Goal: Task Accomplishment & Management: Complete application form

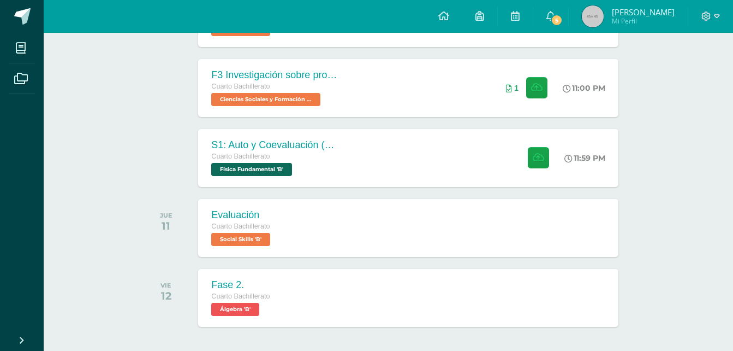
scroll to position [250, 0]
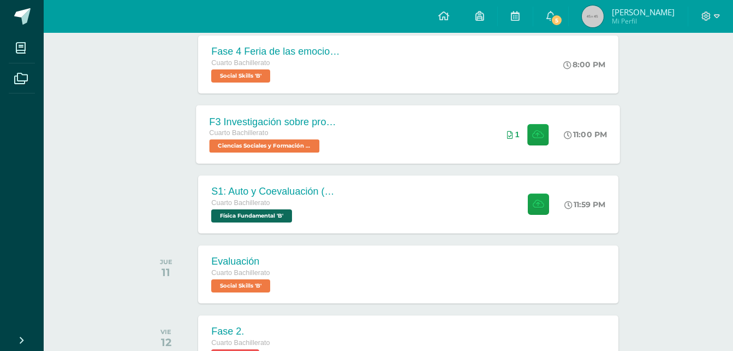
click at [324, 145] on div "Cuarto Bachillerato Ciencias Sociales y Formación Ciudadana 'B'" at bounding box center [276, 139] width 132 height 25
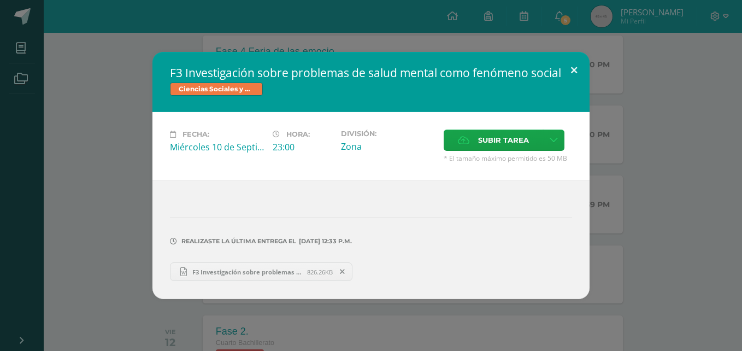
click at [580, 68] on button at bounding box center [573, 70] width 31 height 37
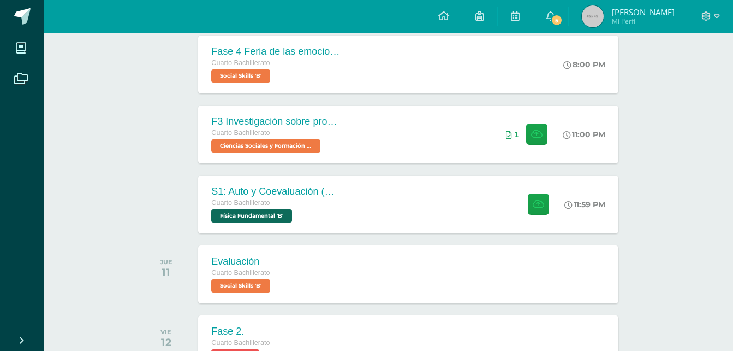
click at [306, 244] on div "JUE 11 Evaluación Cuarto Bachillerato Social Skills 'B' Evaluación Social Skill…" at bounding box center [388, 274] width 494 height 61
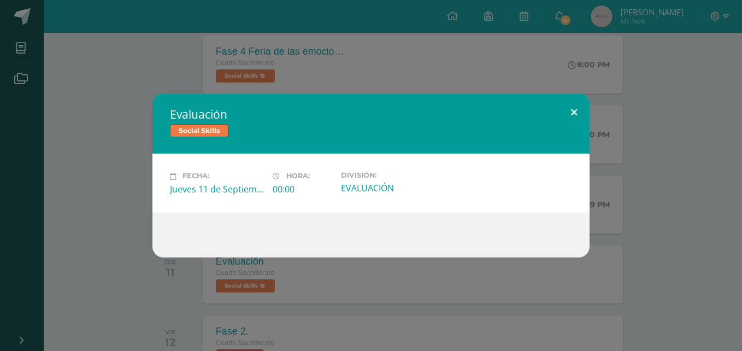
click at [575, 107] on button at bounding box center [573, 111] width 31 height 37
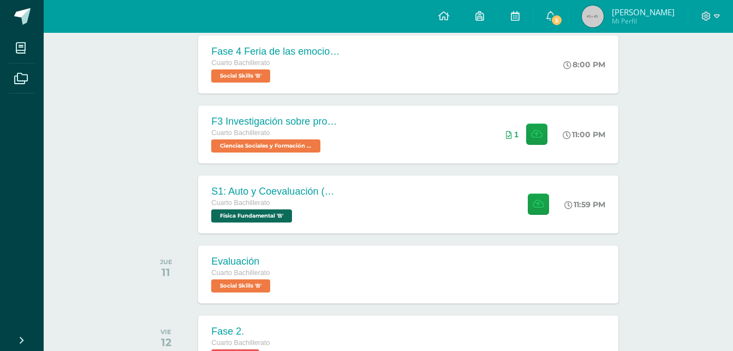
click at [342, 217] on div "S1: Auto y Coevaluación (Magnetismo/Conceptos Básicos) Cuarto Bachillerato Físi…" at bounding box center [276, 204] width 159 height 58
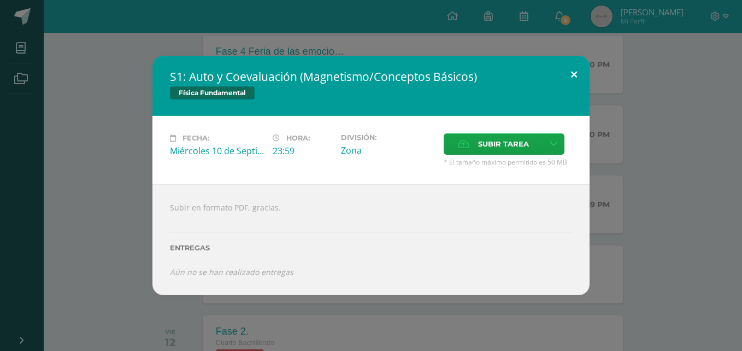
click at [578, 70] on button at bounding box center [573, 74] width 31 height 37
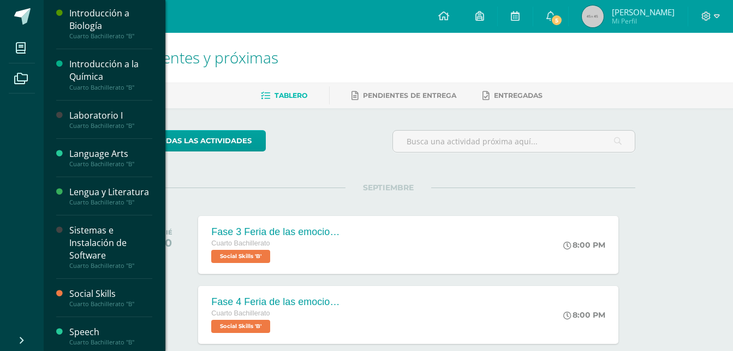
scroll to position [309, 0]
click at [109, 138] on div "Laboratorio I Cuarto Bachillerato "B"" at bounding box center [104, 118] width 96 height 38
click at [99, 121] on div "Laboratorio I" at bounding box center [110, 114] width 83 height 13
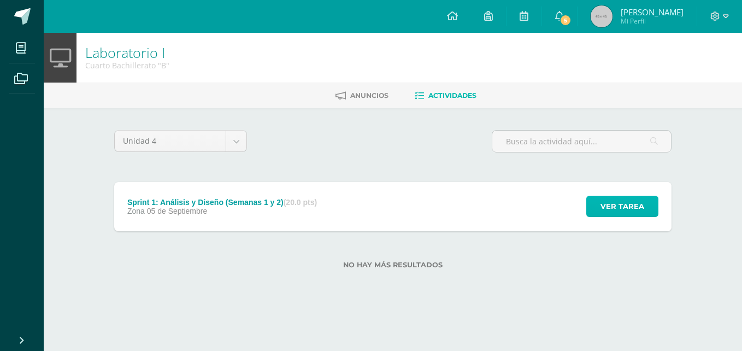
click at [599, 205] on button "Ver tarea" at bounding box center [622, 206] width 72 height 21
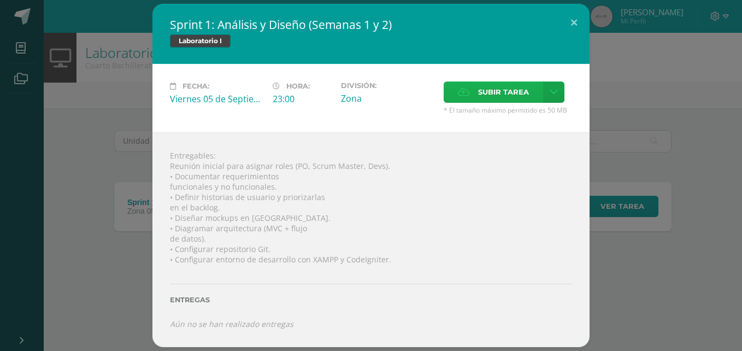
click at [512, 94] on span "Subir tarea" at bounding box center [503, 92] width 51 height 20
click at [0, 0] on input "Subir tarea" at bounding box center [0, 0] width 0 height 0
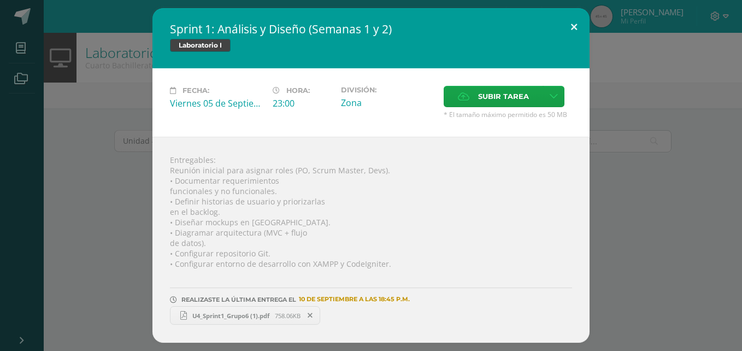
click at [573, 23] on button at bounding box center [573, 26] width 31 height 37
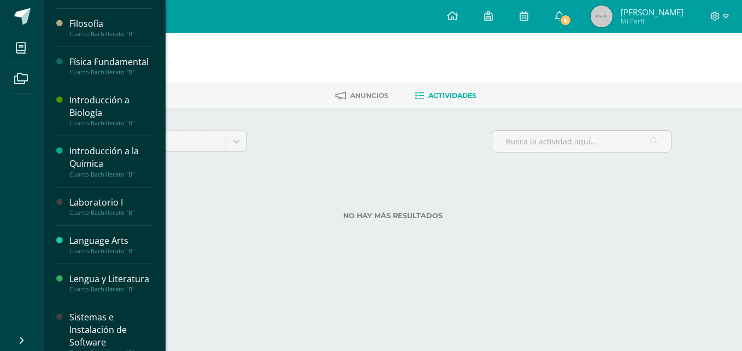
scroll to position [221, 0]
click at [111, 209] on div "Laboratorio I" at bounding box center [110, 202] width 83 height 13
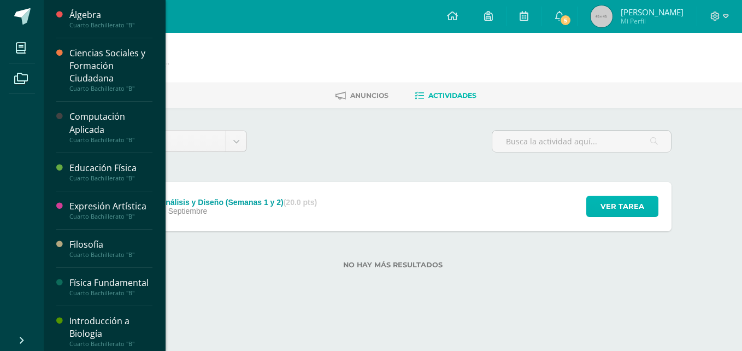
click at [596, 205] on button "Ver tarea" at bounding box center [622, 206] width 72 height 21
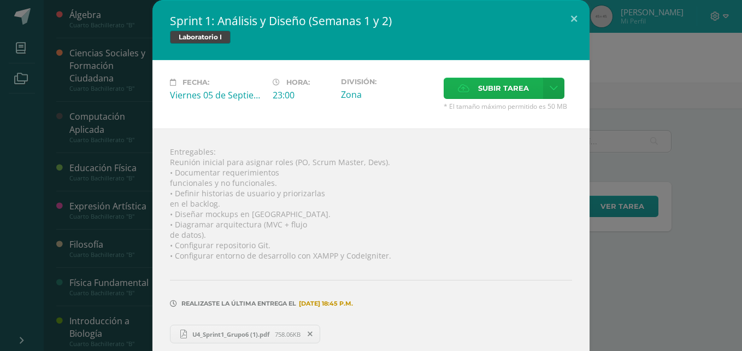
click at [499, 85] on span "Subir tarea" at bounding box center [503, 88] width 51 height 20
click at [0, 0] on input "Subir tarea" at bounding box center [0, 0] width 0 height 0
click at [565, 14] on button at bounding box center [573, 18] width 31 height 37
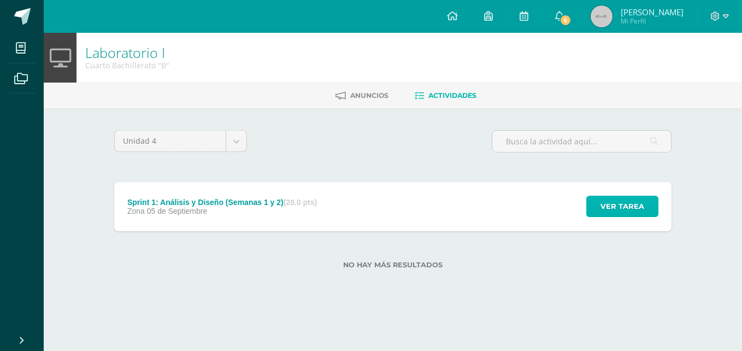
scroll to position [183, 0]
click at [19, 52] on icon at bounding box center [21, 48] width 10 height 11
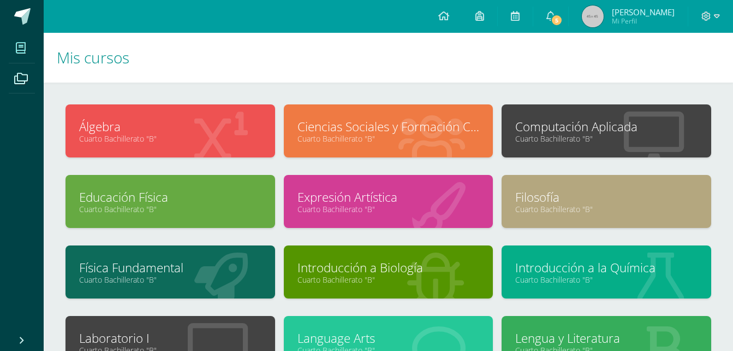
click at [616, 122] on link "Computación Aplicada" at bounding box center [607, 126] width 182 height 17
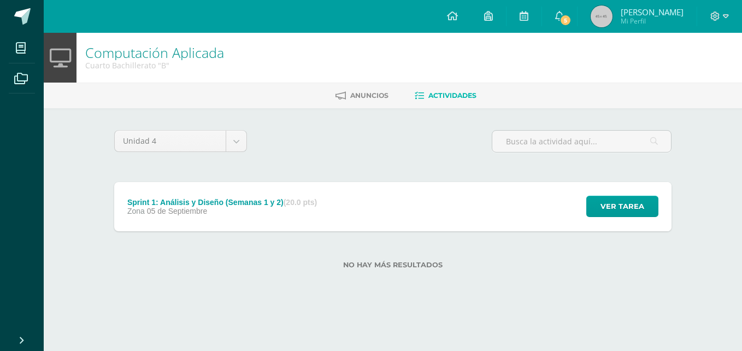
click at [589, 193] on div "Ver tarea" at bounding box center [621, 206] width 102 height 49
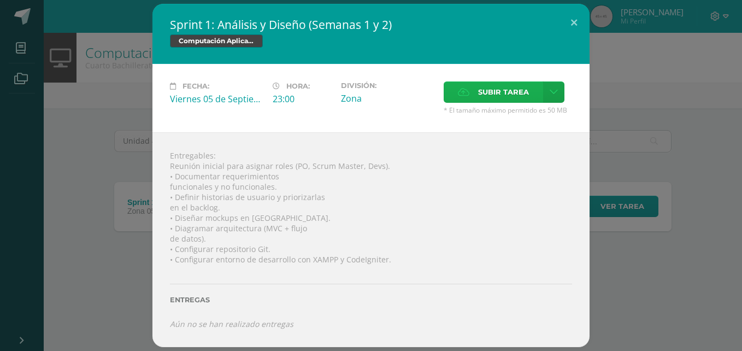
click at [486, 99] on span "Subir tarea" at bounding box center [503, 92] width 51 height 20
click at [0, 0] on input "Subir tarea" at bounding box center [0, 0] width 0 height 0
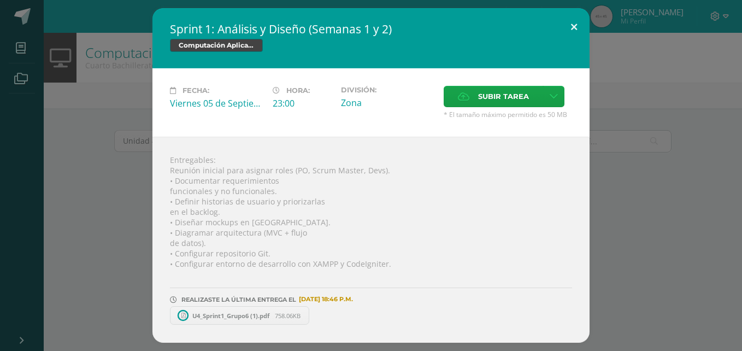
click at [576, 21] on button at bounding box center [573, 26] width 31 height 37
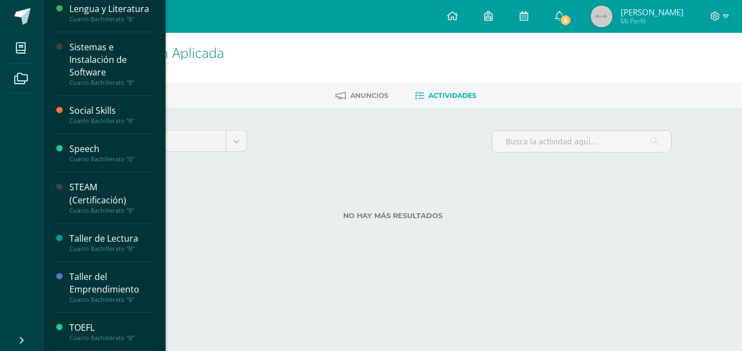
scroll to position [468, 0]
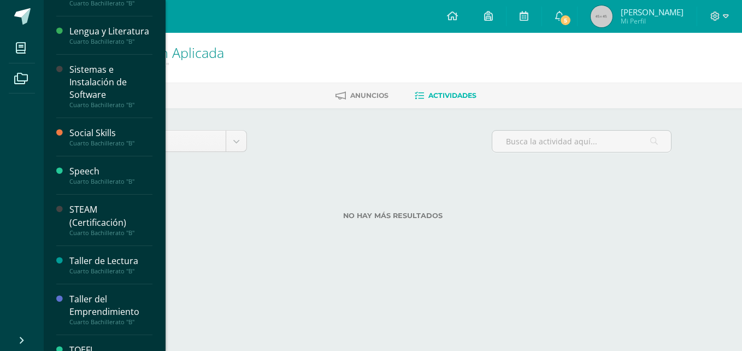
click at [124, 101] on div "Sistemas e Instalación de Software" at bounding box center [110, 82] width 83 height 38
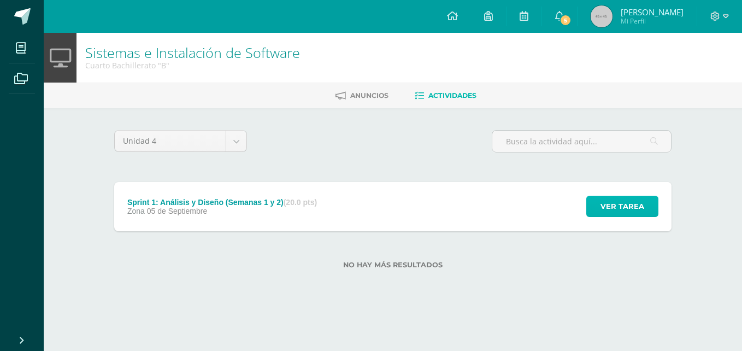
click at [649, 201] on button "Ver tarea" at bounding box center [622, 206] width 72 height 21
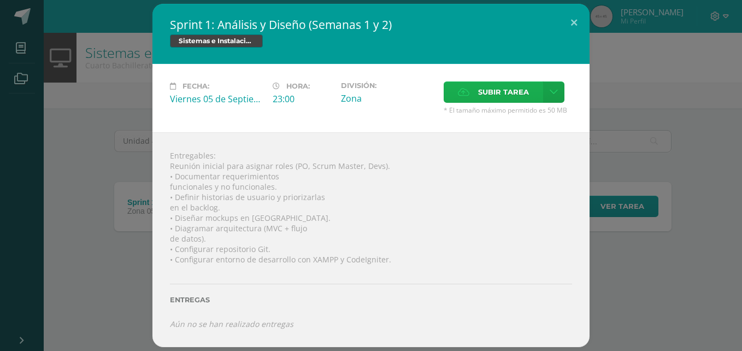
click at [495, 92] on span "Subir tarea" at bounding box center [503, 92] width 51 height 20
click at [0, 0] on input "Subir tarea" at bounding box center [0, 0] width 0 height 0
